Goal: Information Seeking & Learning: Learn about a topic

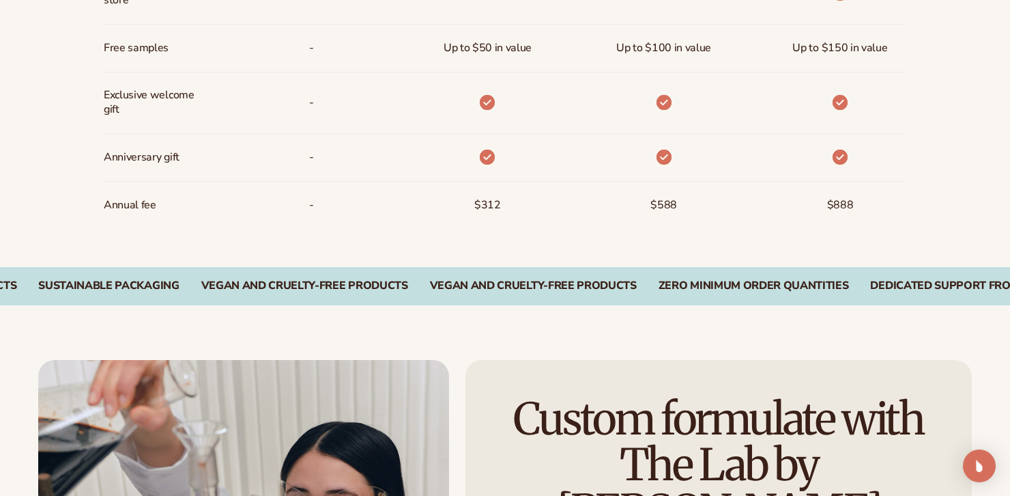
scroll to position [1968, 0]
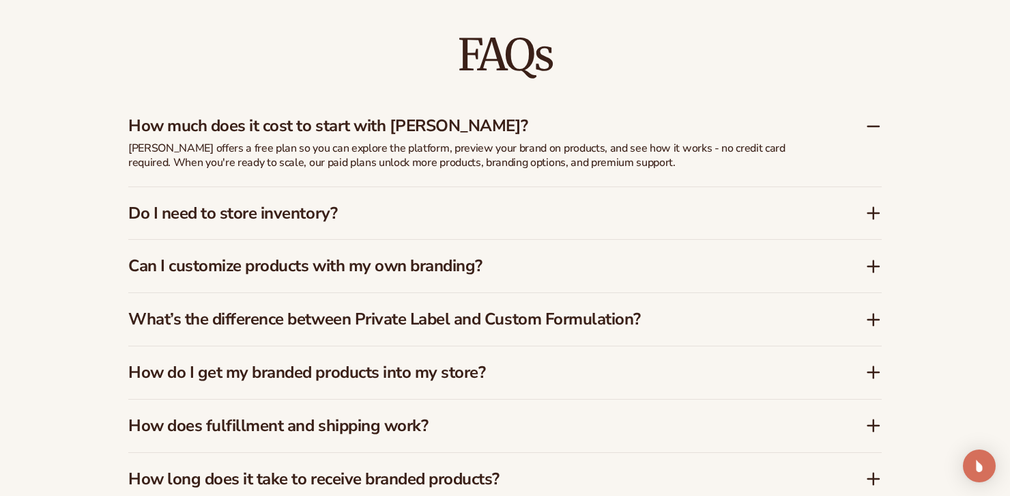
click at [873, 205] on icon at bounding box center [873, 213] width 16 height 16
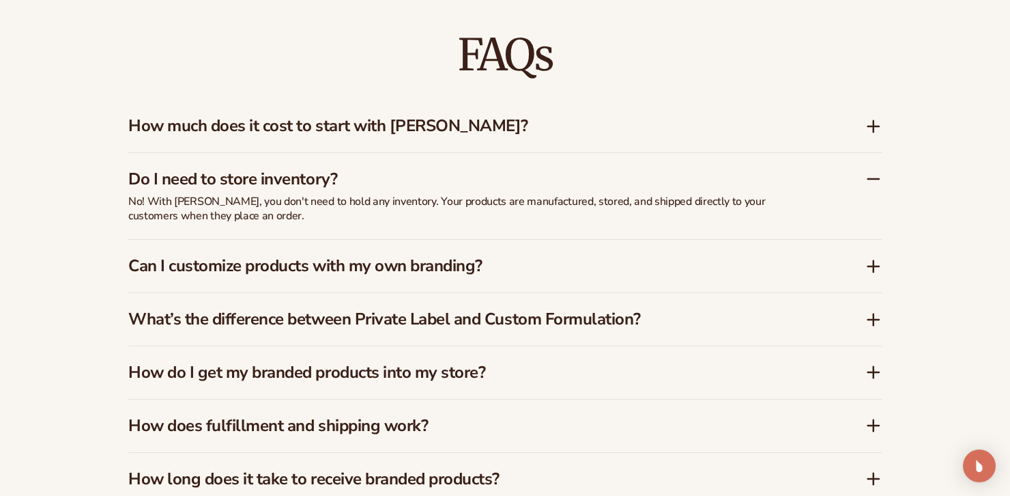
click at [874, 136] on div "How much does it cost to start with [PERSON_NAME]?" at bounding box center [504, 126] width 753 height 53
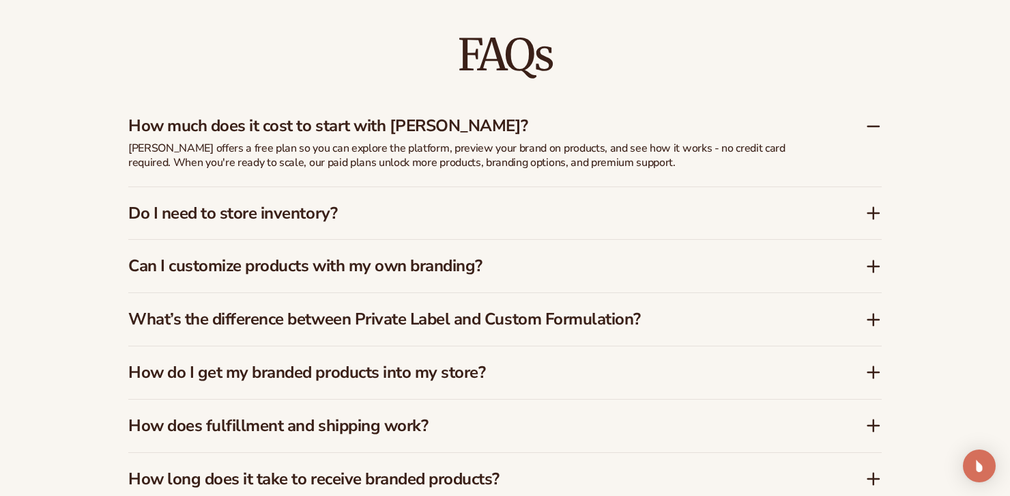
click at [872, 232] on div "Do I need to store inventory?" at bounding box center [504, 213] width 753 height 53
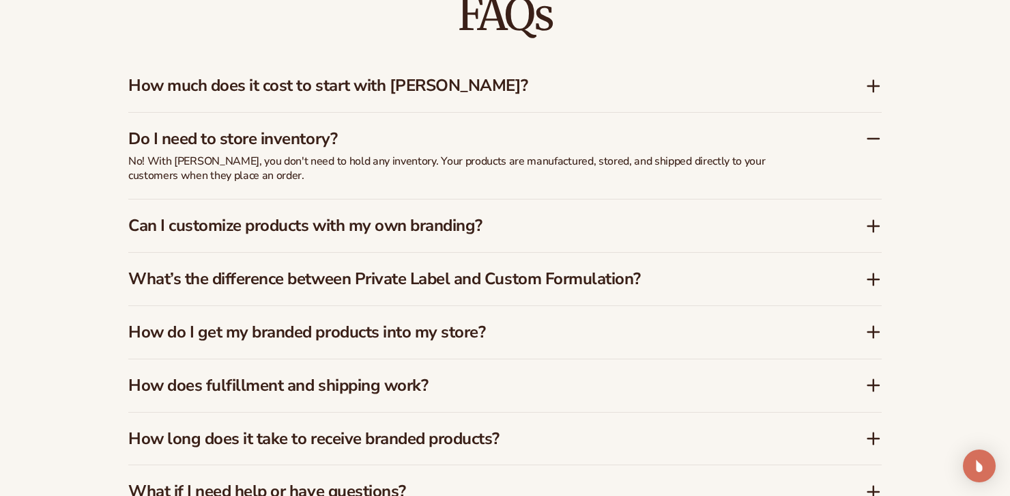
scroll to position [2033, 0]
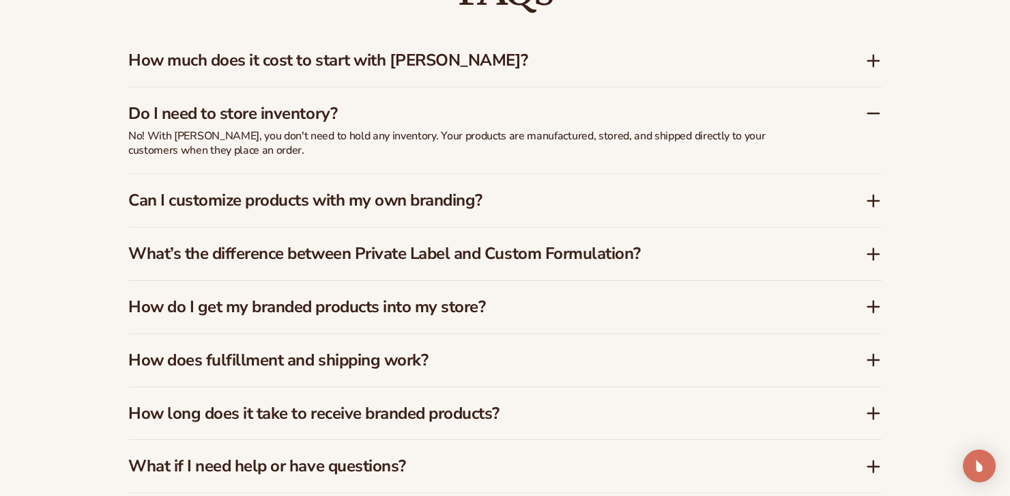
click at [871, 201] on icon at bounding box center [873, 201] width 11 height 0
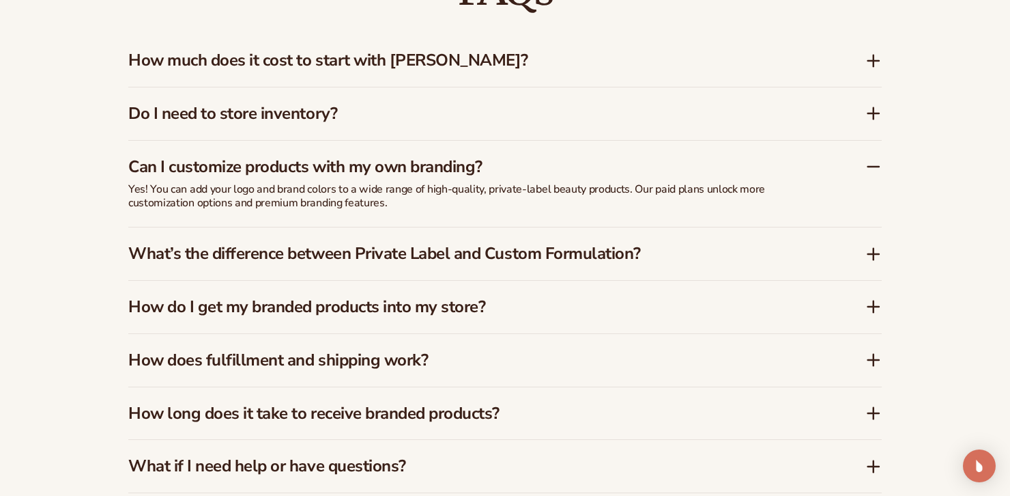
click at [760, 171] on h3 "Can I customize products with my own branding?" at bounding box center [476, 167] width 696 height 20
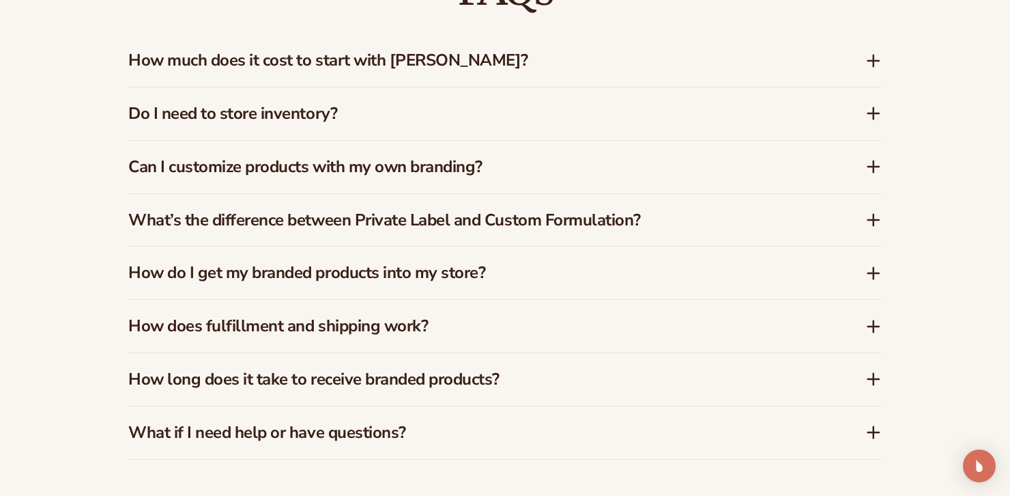
click at [760, 171] on h3 "Can I customize products with my own branding?" at bounding box center [476, 167] width 696 height 20
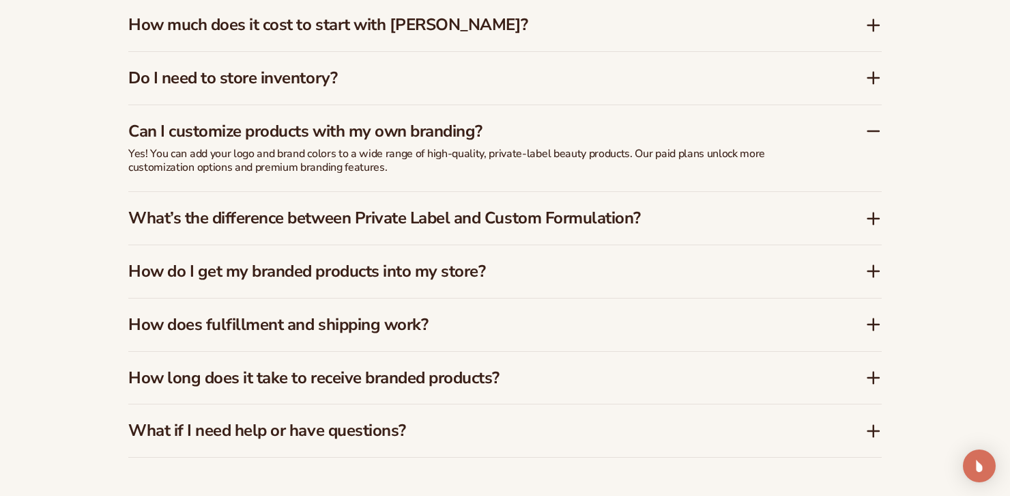
scroll to position [2071, 0]
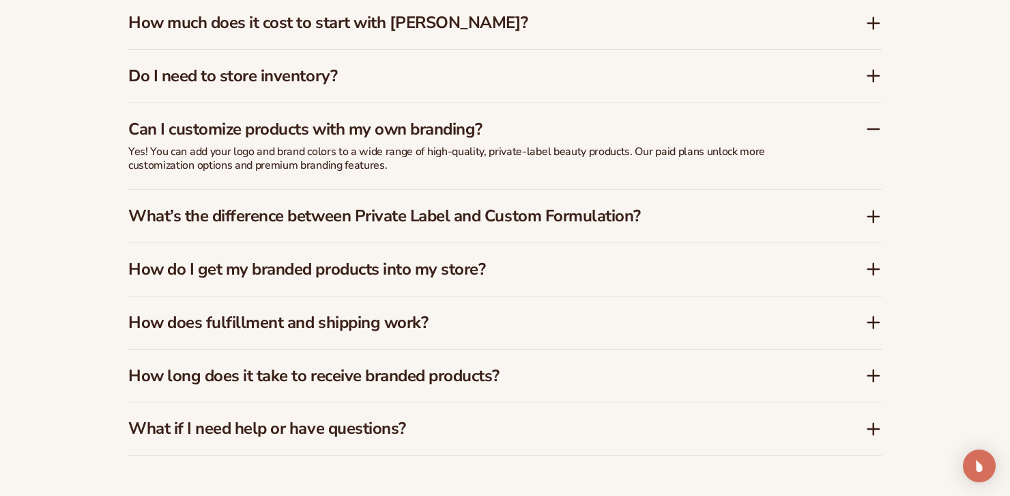
click at [867, 208] on icon at bounding box center [873, 216] width 16 height 16
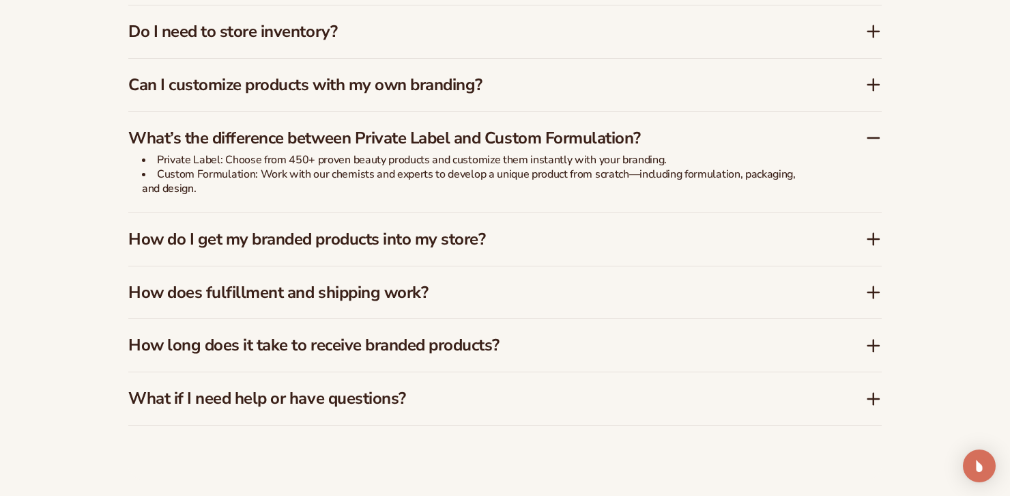
scroll to position [2116, 0]
click at [870, 238] on icon at bounding box center [873, 238] width 11 height 0
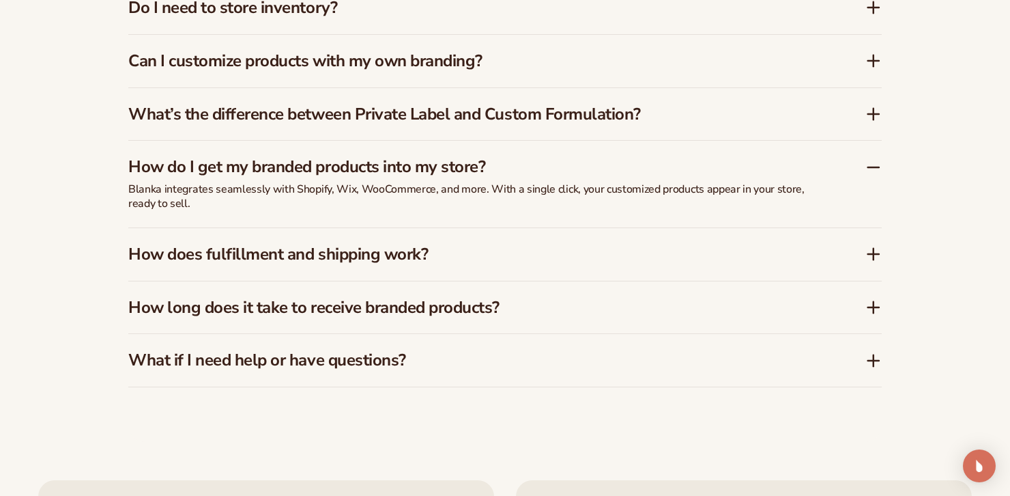
scroll to position [2153, 0]
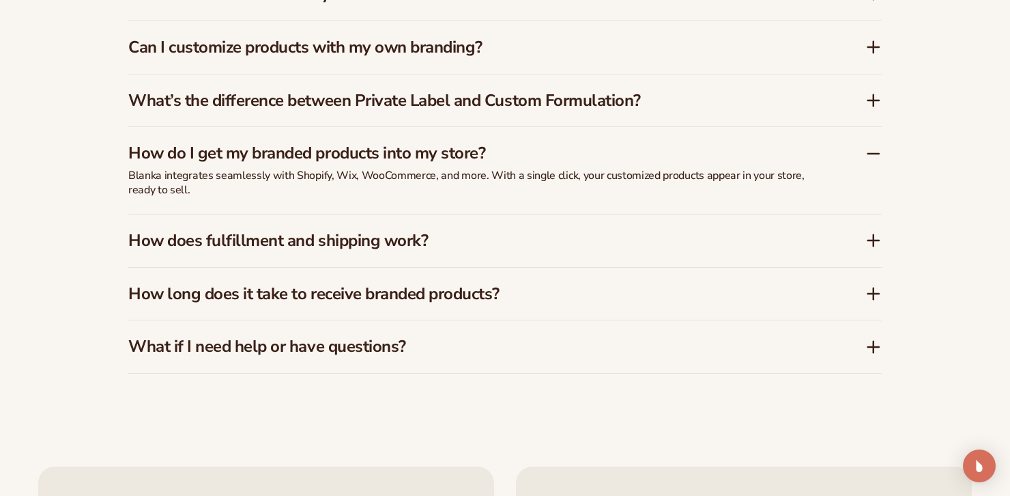
click at [877, 240] on icon at bounding box center [873, 240] width 11 height 0
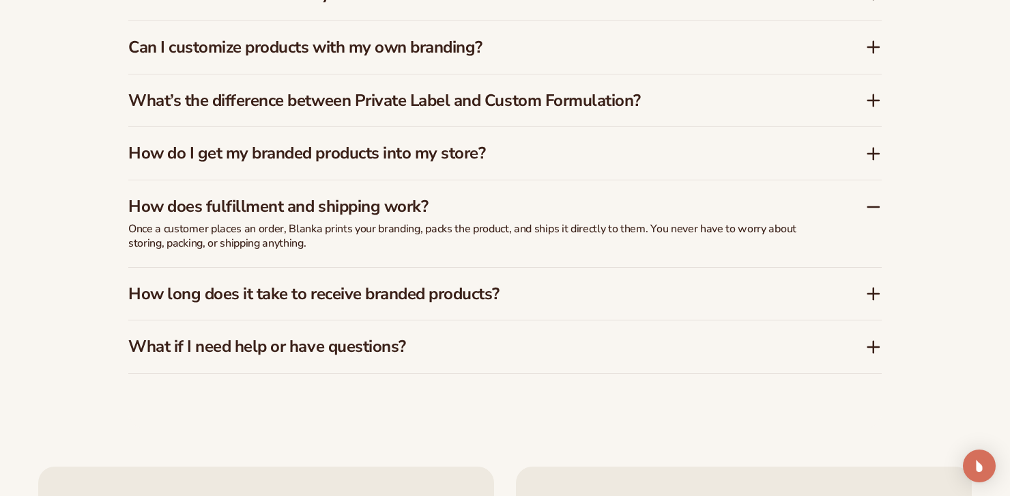
click at [730, 235] on p "Once a customer places an order, Blanka prints your branding, packs the product…" at bounding box center [469, 236] width 683 height 29
click at [870, 286] on icon at bounding box center [873, 293] width 16 height 16
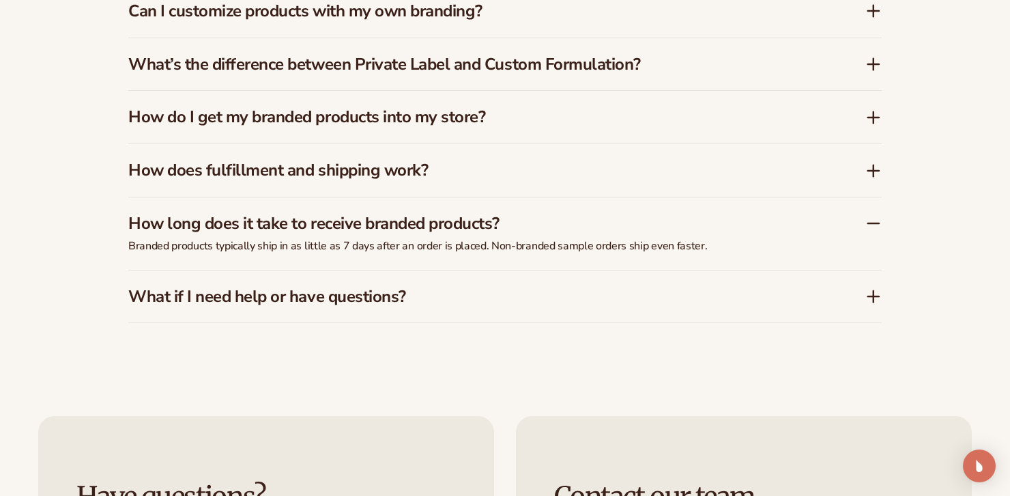
scroll to position [2190, 0]
click at [876, 292] on icon at bounding box center [873, 295] width 16 height 16
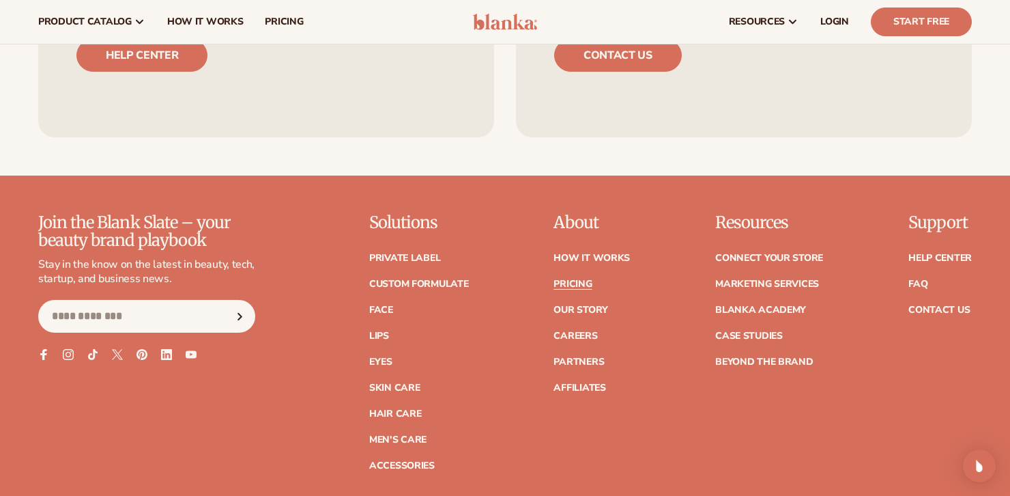
scroll to position [2747, 0]
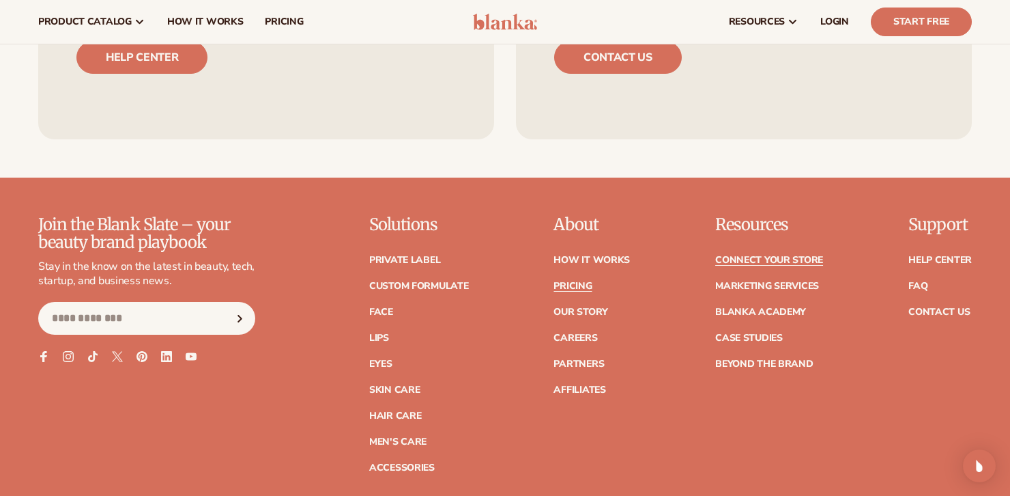
click at [766, 256] on link "Connect your store" at bounding box center [769, 260] width 108 height 10
